Goal: Find specific page/section: Find specific page/section

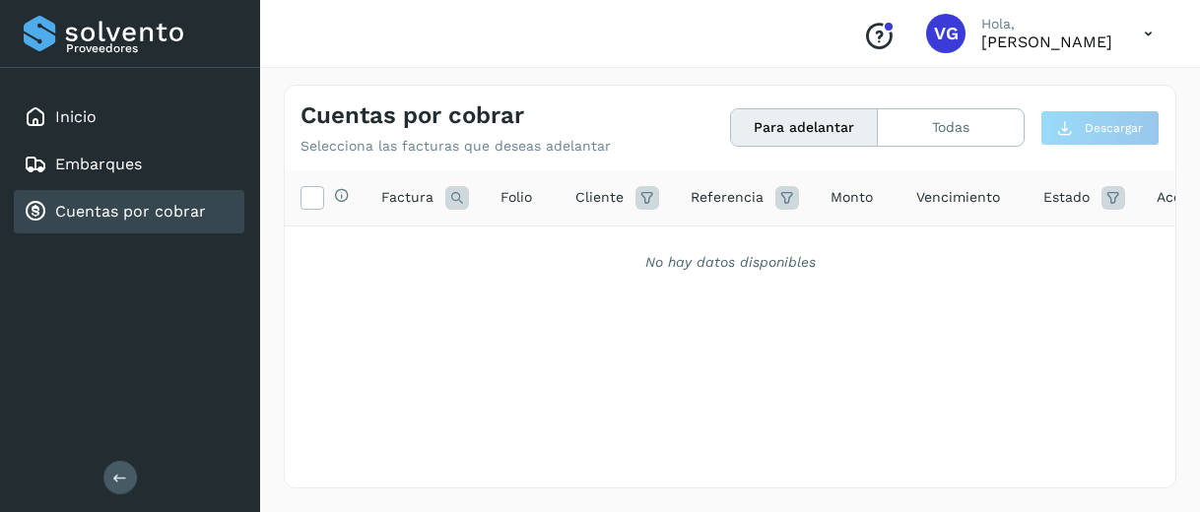
click at [230, 197] on div "Cuentas por cobrar" at bounding box center [129, 211] width 231 height 43
click at [909, 138] on button "Todas" at bounding box center [951, 127] width 146 height 36
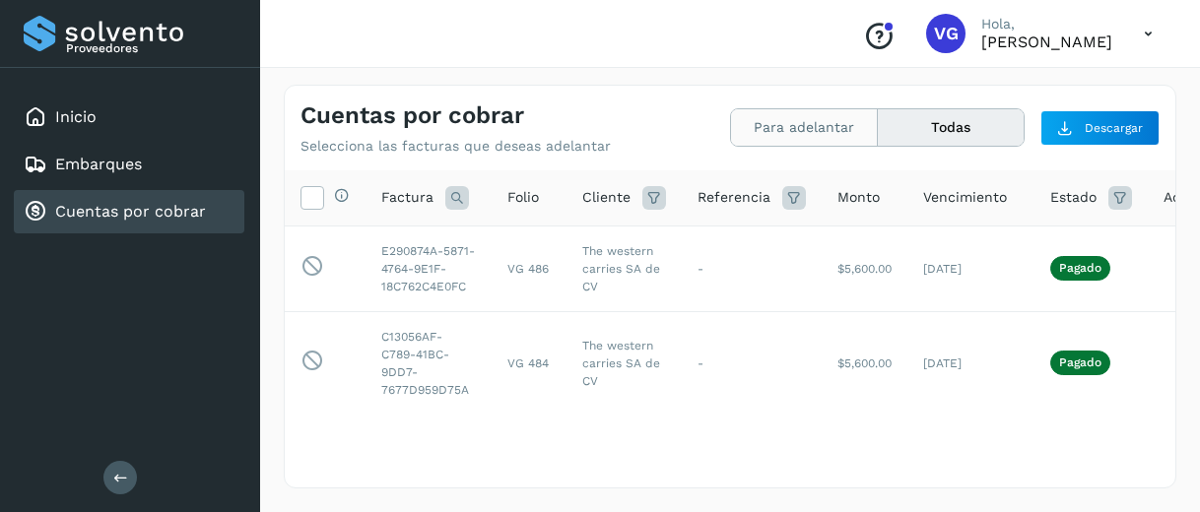
click at [812, 137] on button "Para adelantar" at bounding box center [804, 127] width 147 height 36
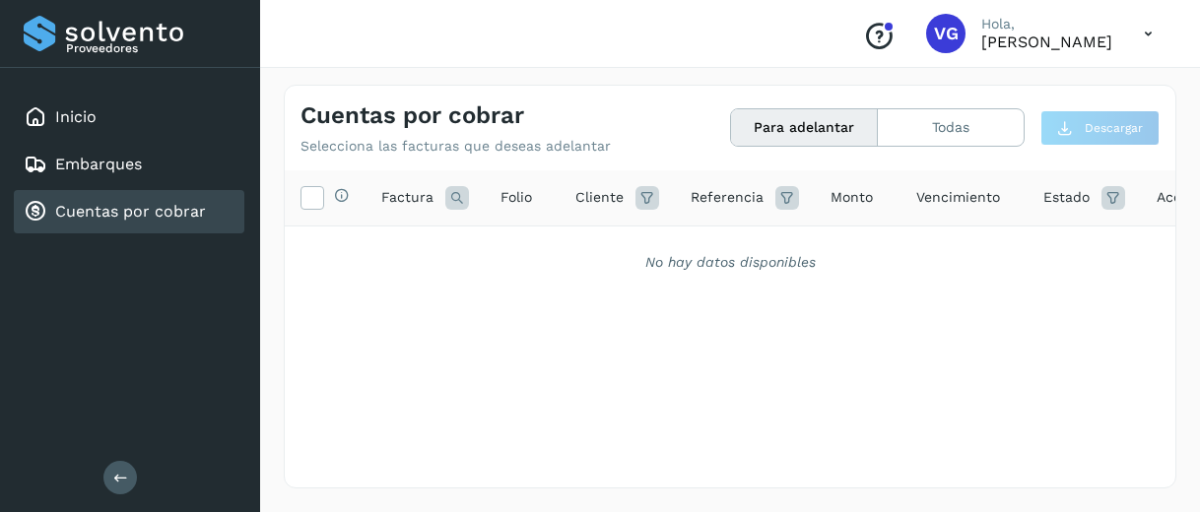
click at [812, 137] on button "Para adelantar" at bounding box center [804, 127] width 147 height 36
